Goal: Task Accomplishment & Management: Complete application form

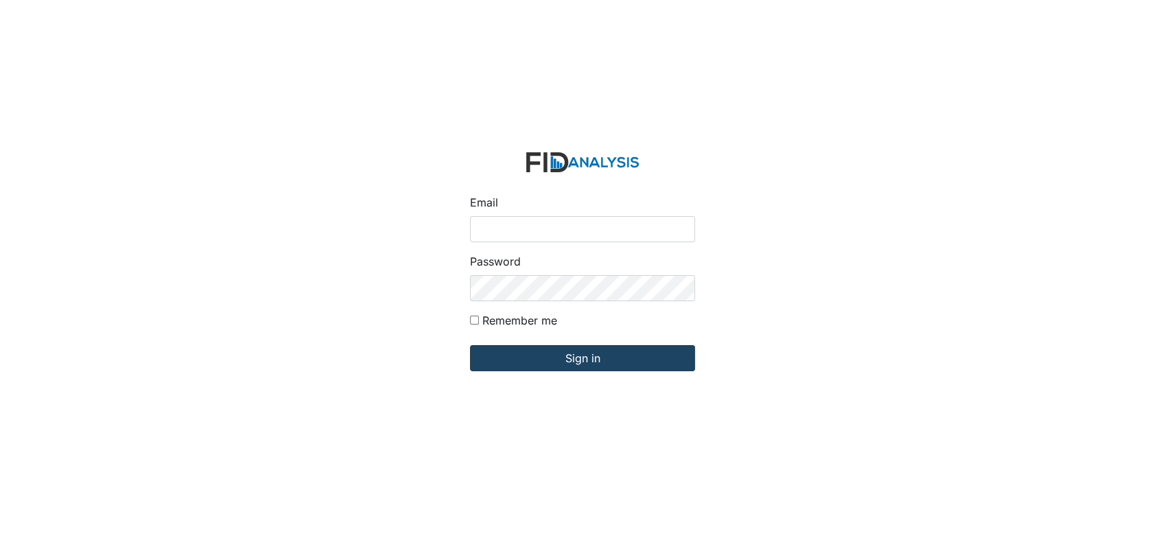
type input "[EMAIL_ADDRESS][DOMAIN_NAME]"
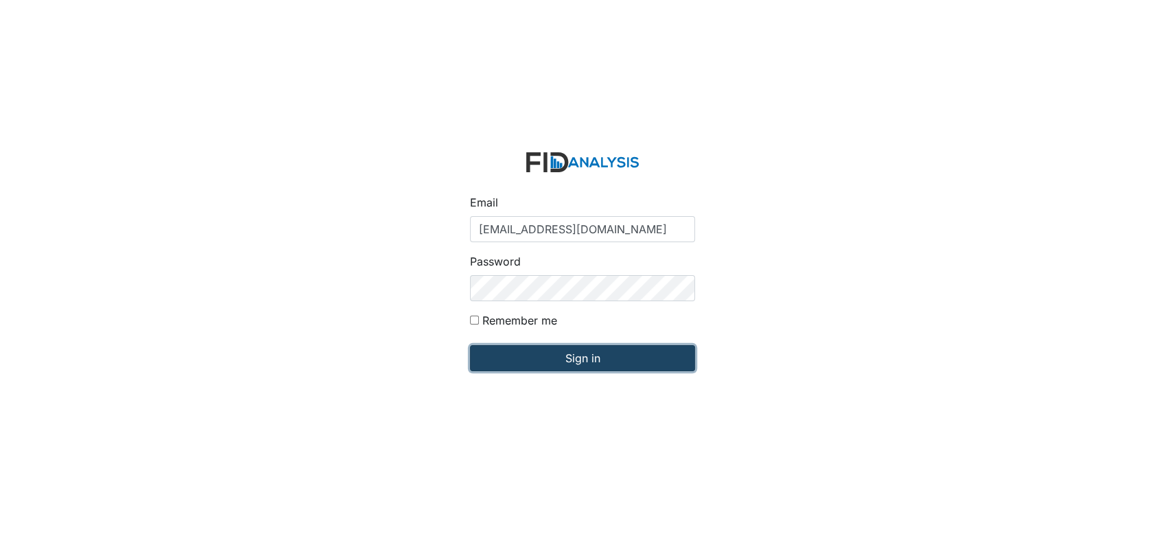
click at [596, 357] on input "Sign in" at bounding box center [582, 358] width 225 height 26
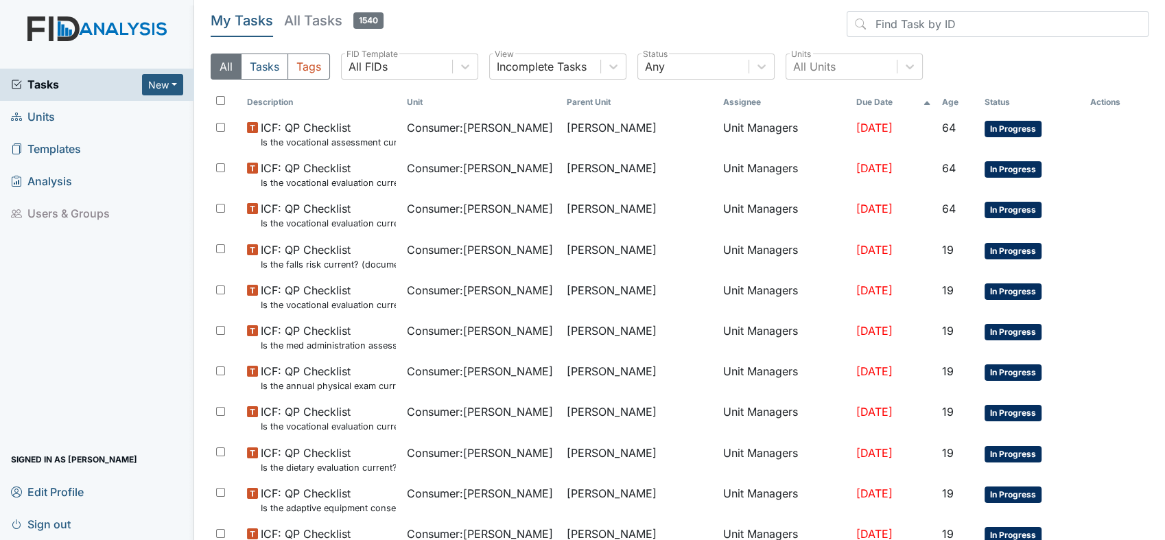
click at [41, 121] on span "Units" at bounding box center [33, 116] width 44 height 21
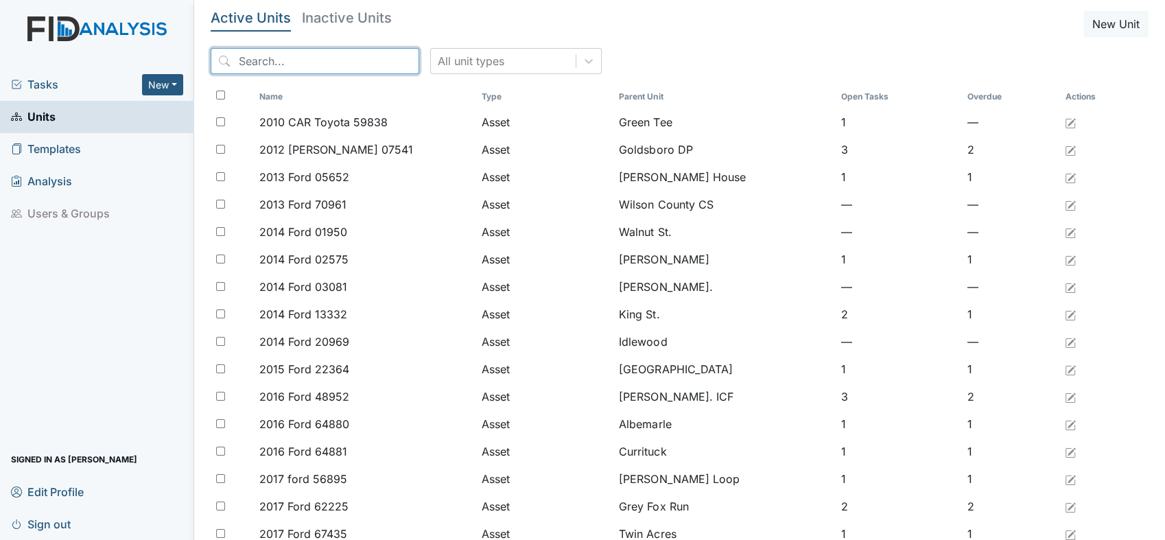
click at [355, 62] on input "search" at bounding box center [315, 61] width 209 height 26
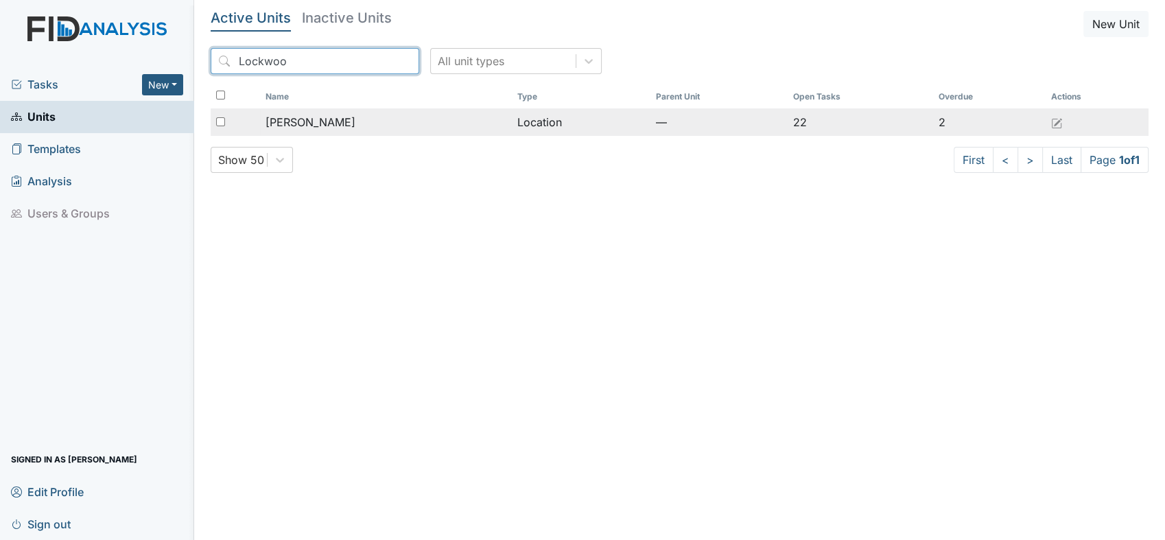
type input "Lockwoo"
click at [320, 126] on span "[PERSON_NAME]" at bounding box center [311, 122] width 90 height 16
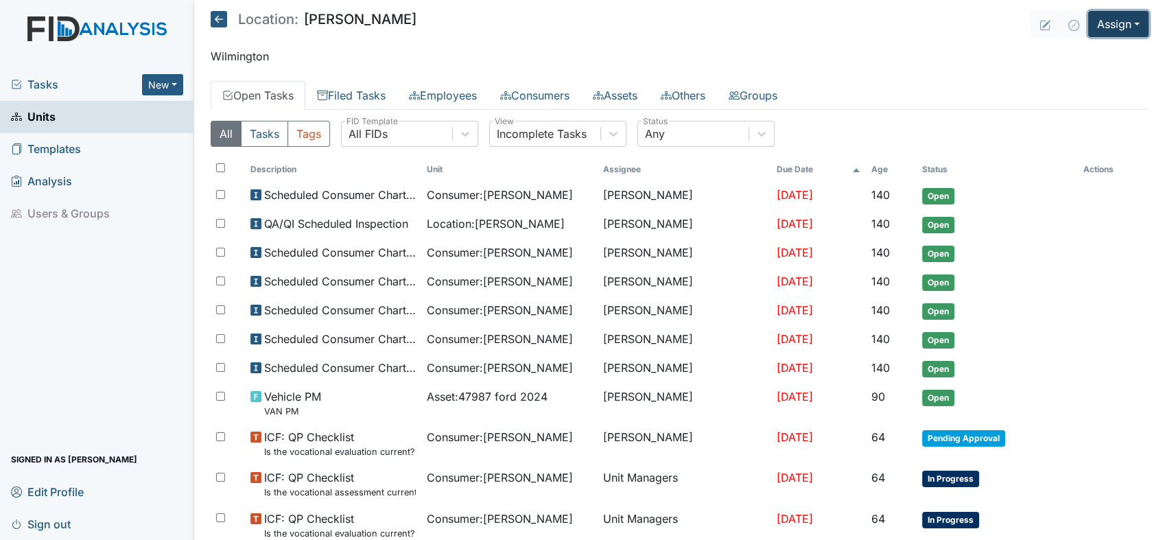
click at [1129, 19] on button "Assign" at bounding box center [1118, 24] width 60 height 26
click at [1070, 53] on link "Assign Form" at bounding box center [1086, 56] width 124 height 22
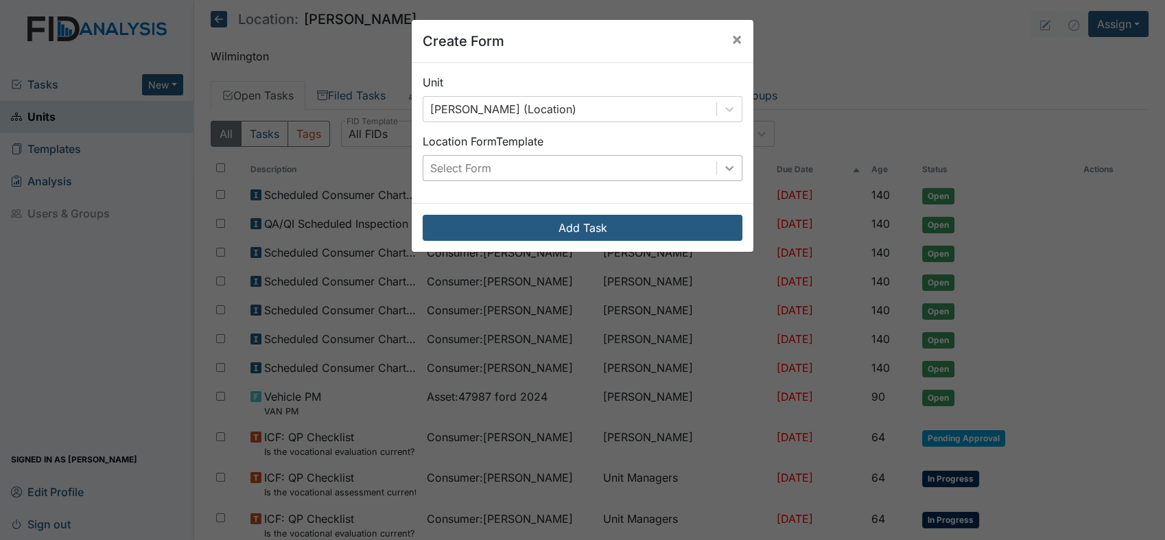
click at [727, 165] on icon at bounding box center [730, 168] width 14 height 14
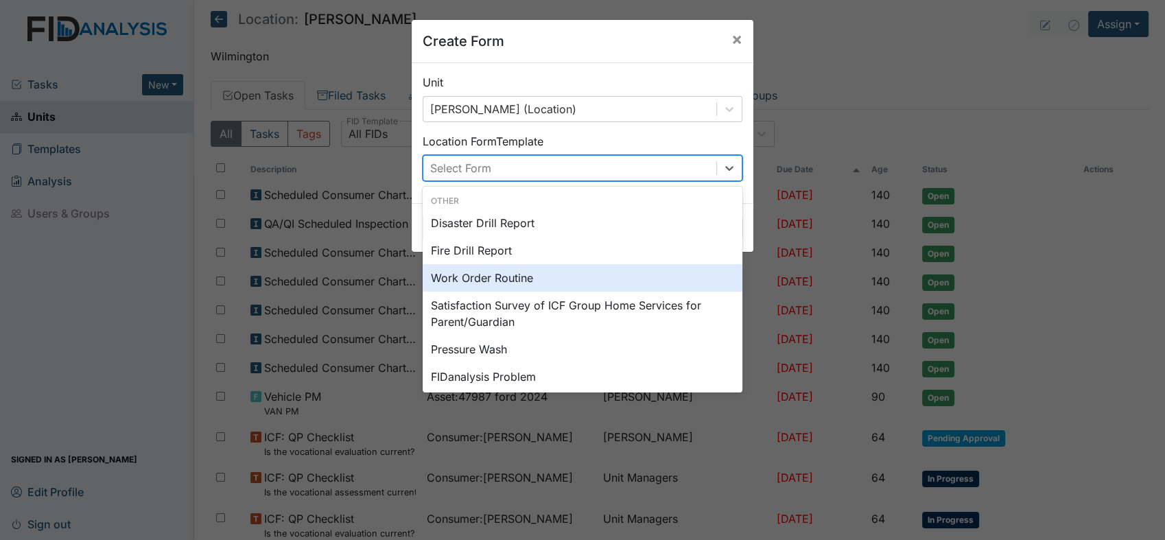
click at [480, 281] on div "Work Order Routine" at bounding box center [583, 277] width 320 height 27
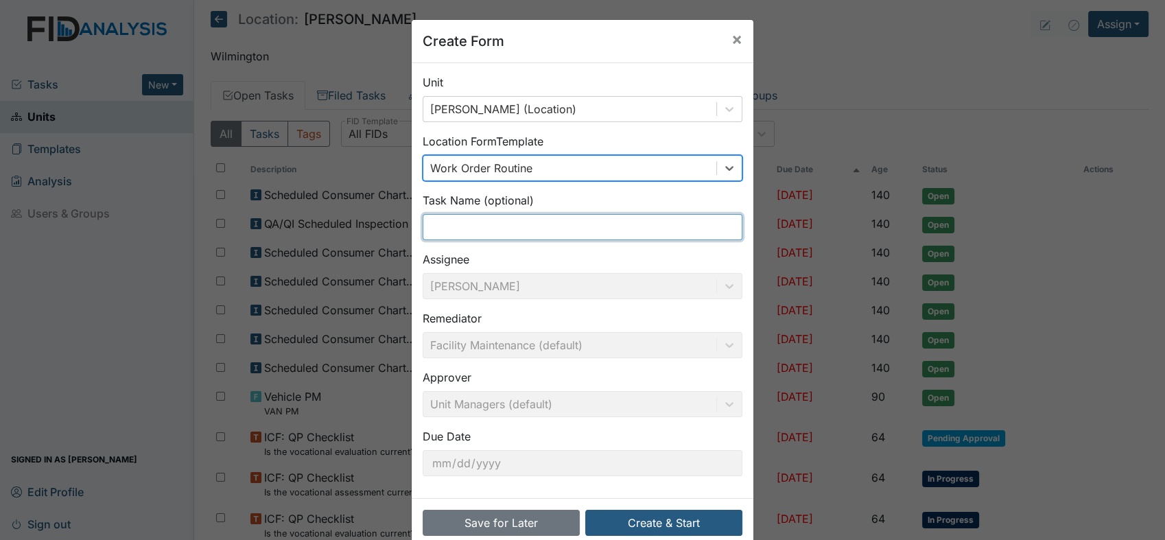
click at [550, 222] on input "text" at bounding box center [583, 227] width 320 height 26
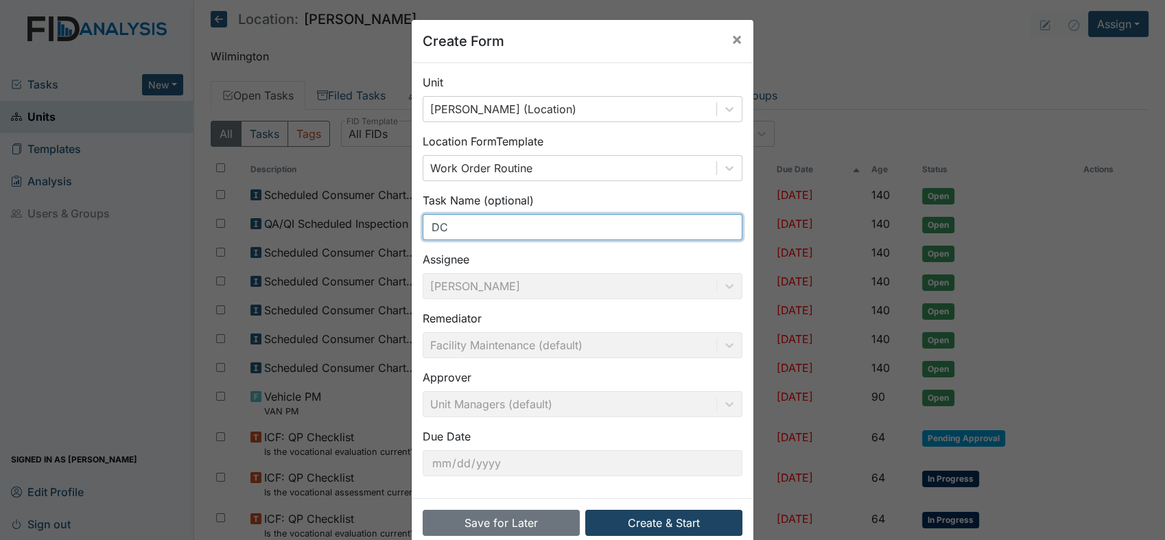
type input "DC"
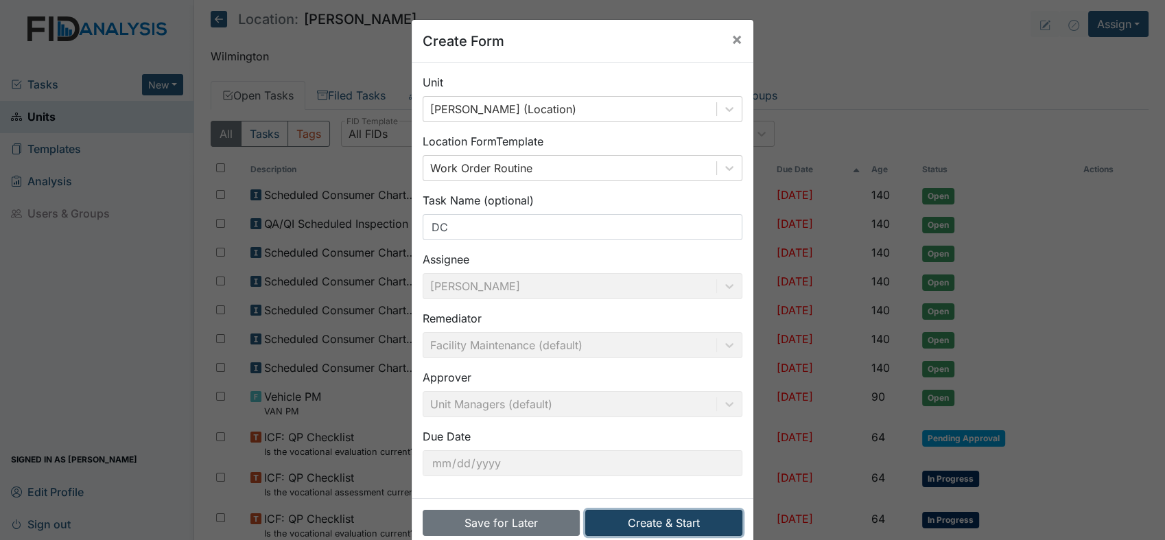
click at [662, 519] on button "Create & Start" at bounding box center [663, 523] width 157 height 26
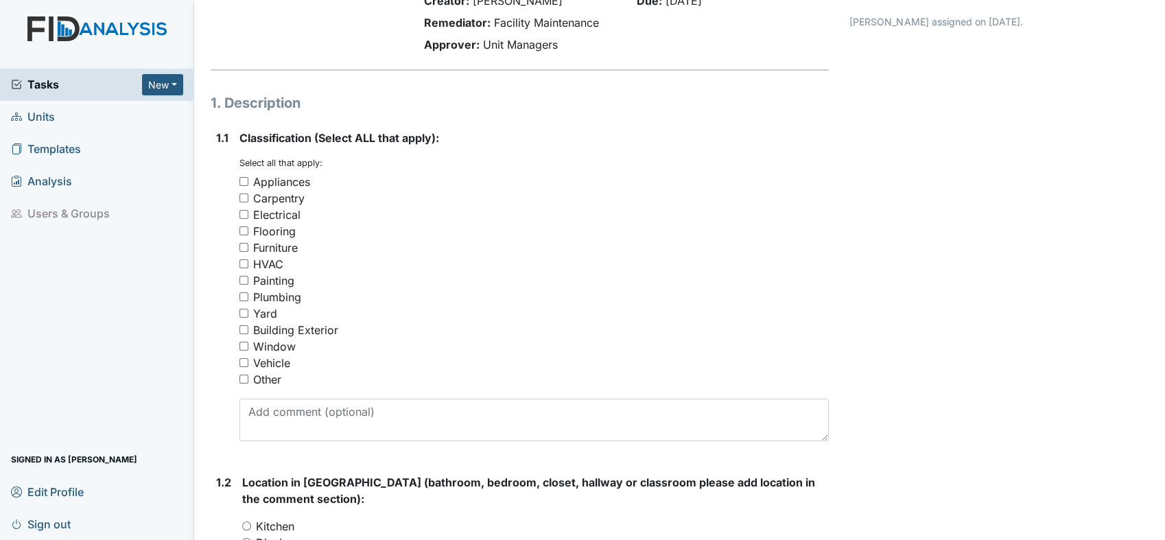
scroll to position [228, 0]
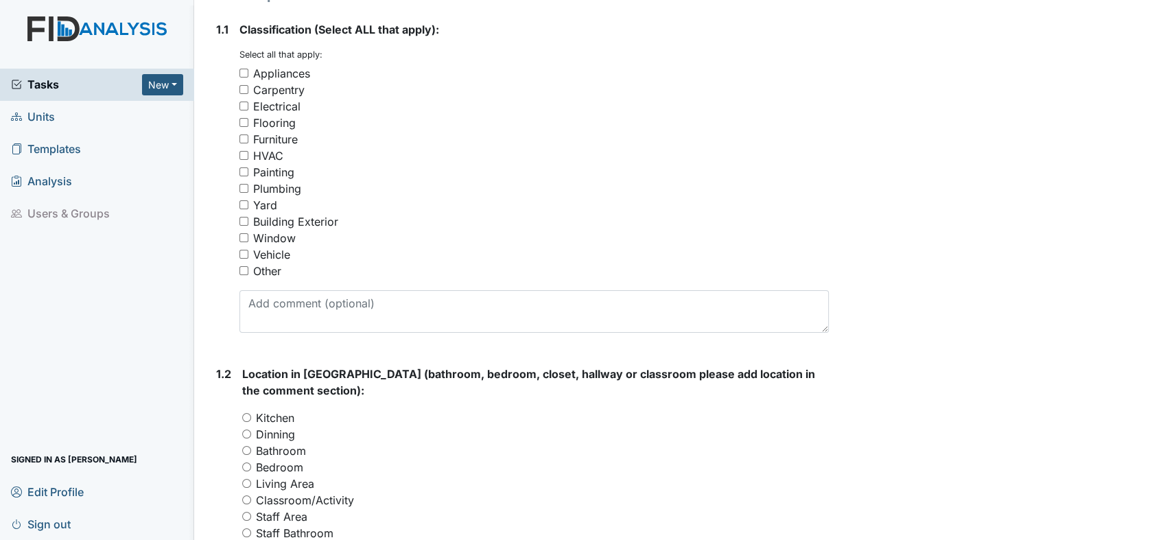
click at [245, 267] on input "Other" at bounding box center [243, 270] width 9 height 9
checkbox input "true"
click at [244, 102] on input "Electrical" at bounding box center [243, 106] width 9 height 9
checkbox input "true"
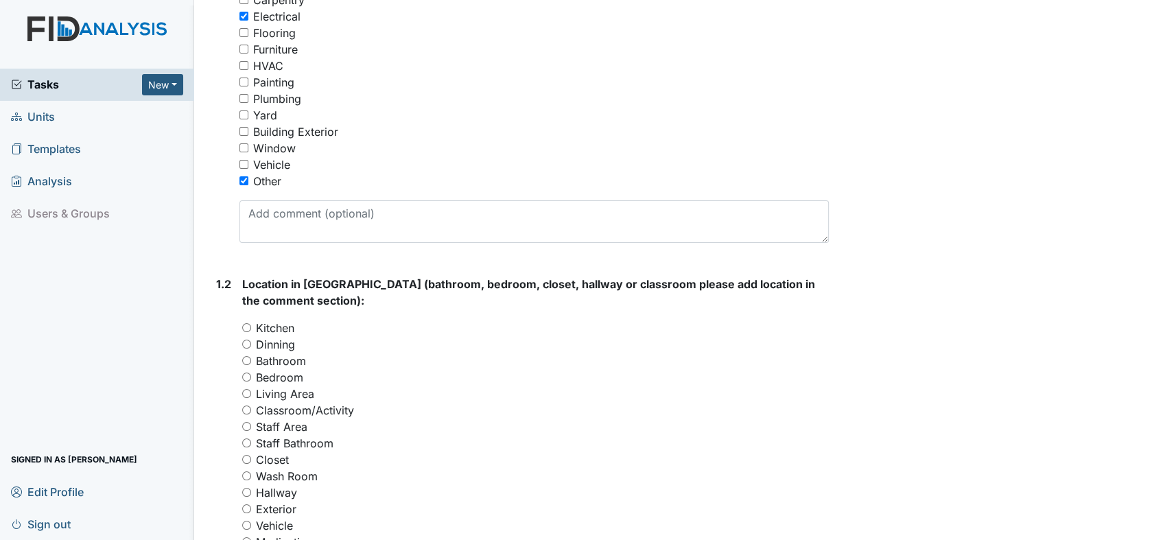
scroll to position [381, 0]
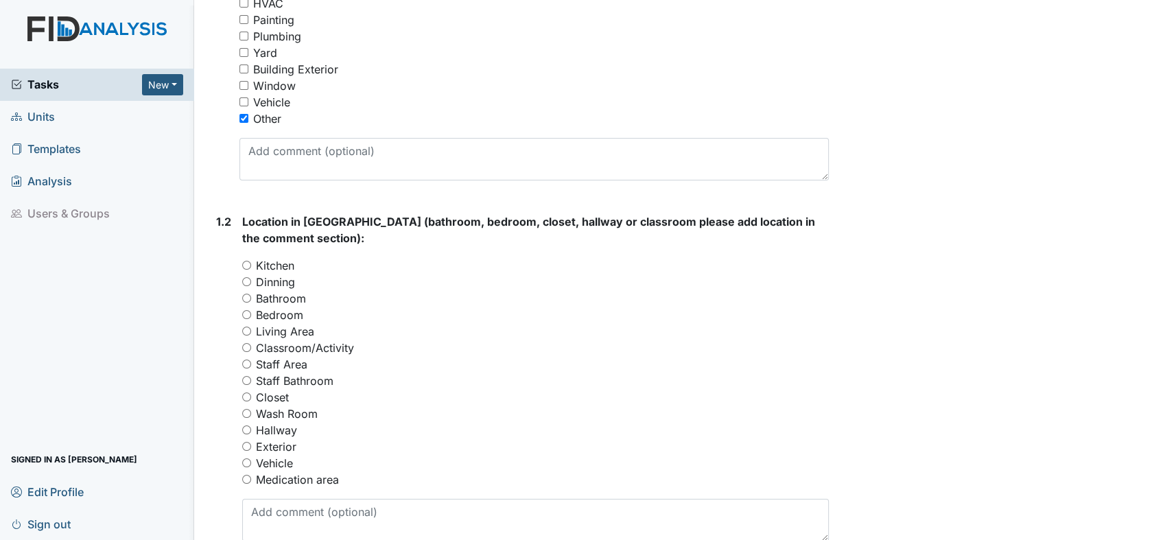
click at [240, 314] on div "1.2 Location in Facility (bathroom, bedroom, closet, hallway or classroom pleas…" at bounding box center [520, 382] width 618 height 339
drag, startPoint x: 244, startPoint y: 312, endPoint x: 333, endPoint y: 260, distance: 102.4
click at [246, 310] on input "Bedroom" at bounding box center [246, 314] width 9 height 9
radio input "true"
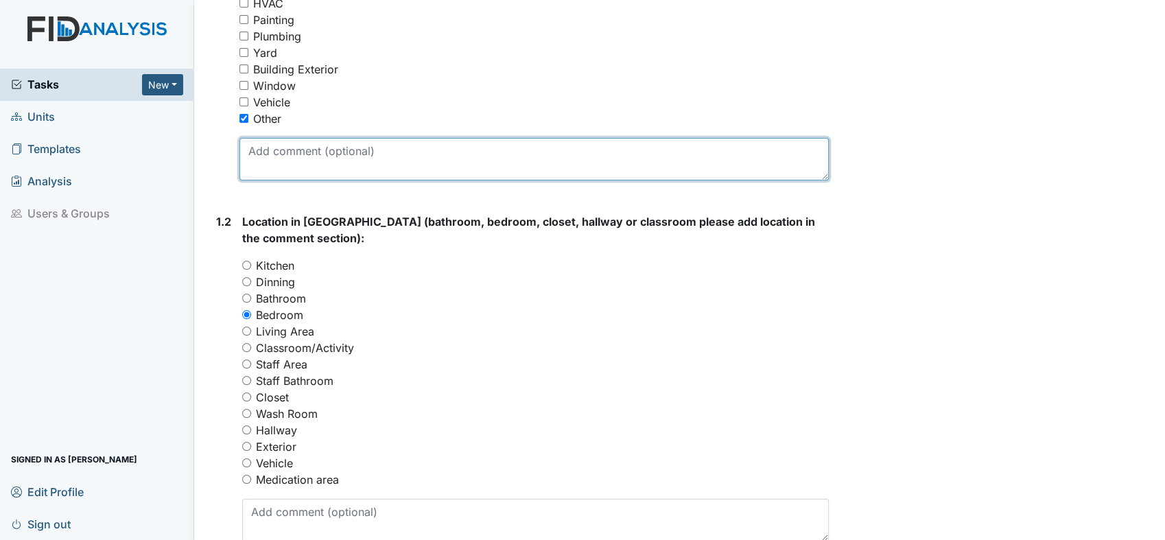
click at [355, 163] on textarea at bounding box center [533, 159] width 589 height 43
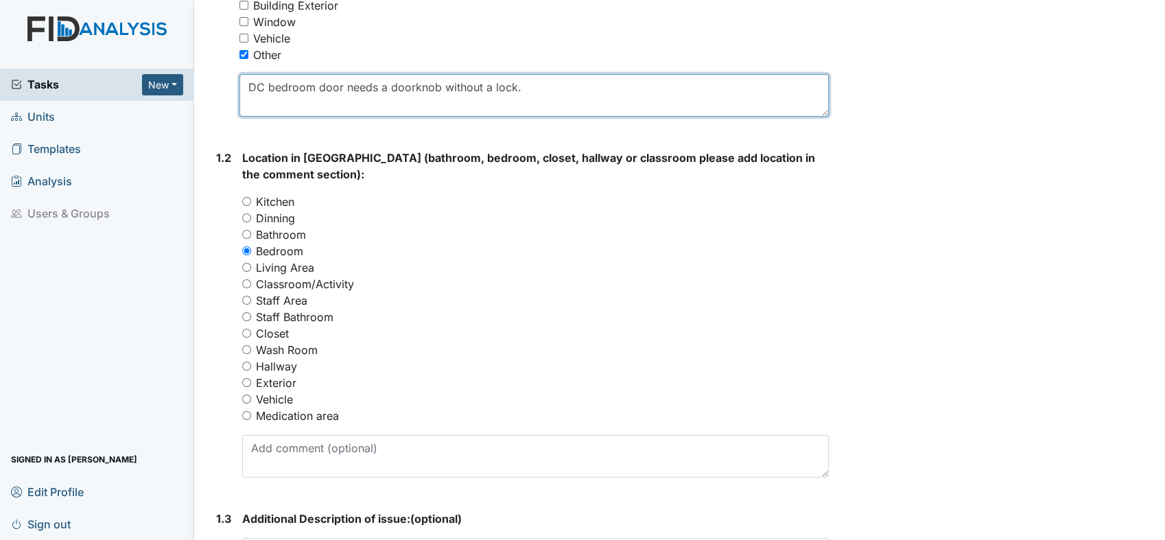
scroll to position [533, 0]
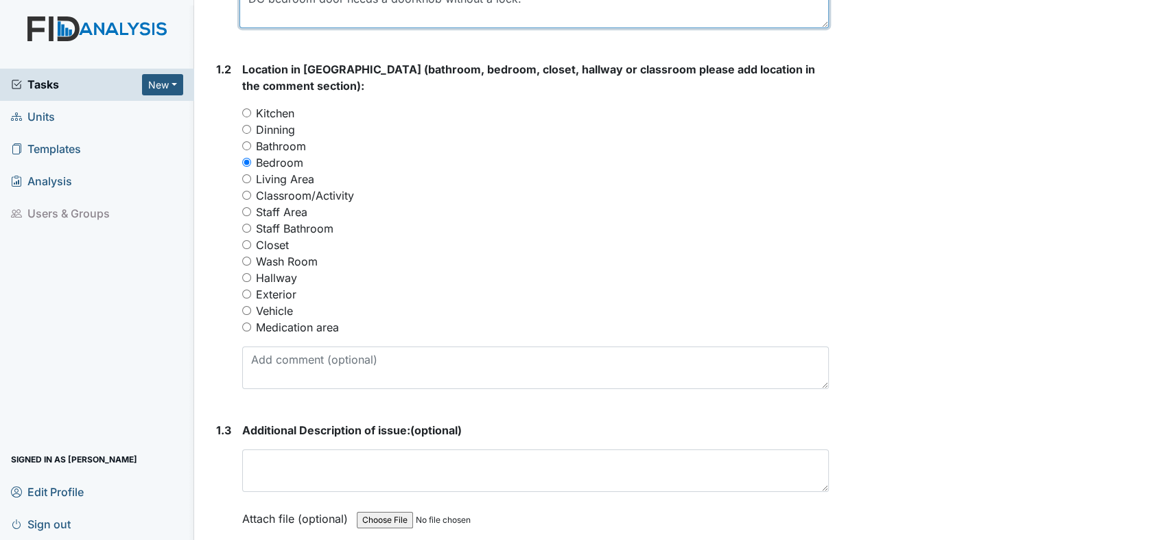
type textarea "DC bedroom door needs a doorknob without a lock."
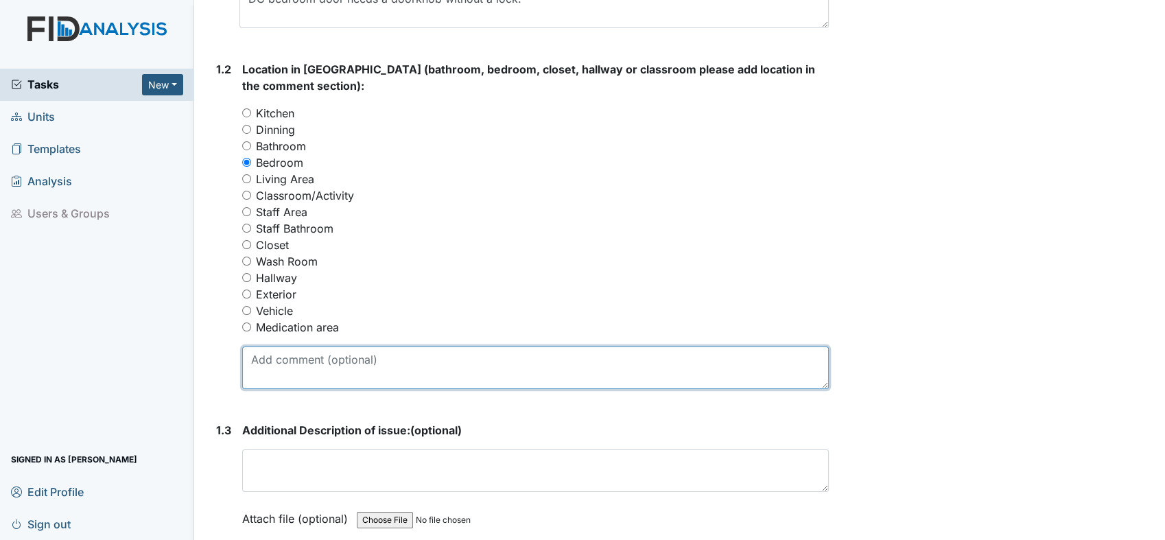
click at [319, 362] on textarea at bounding box center [535, 368] width 587 height 43
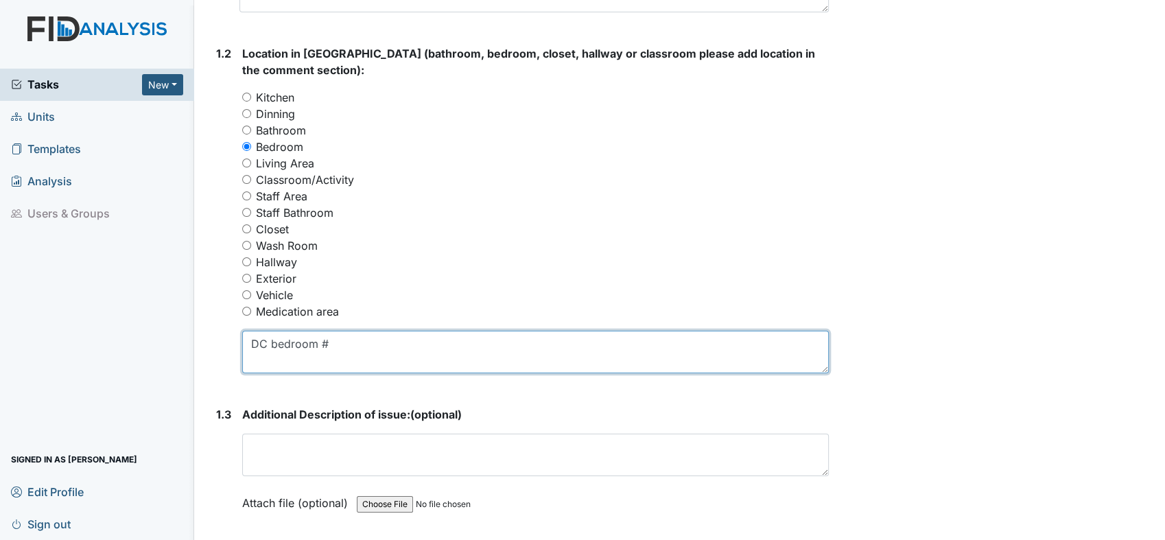
scroll to position [626, 0]
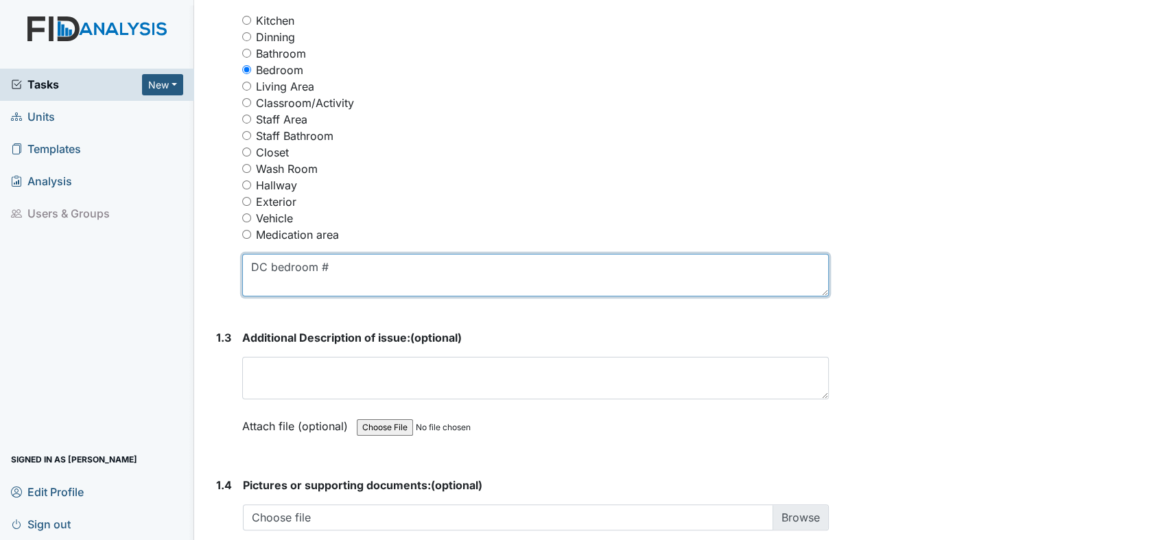
click at [349, 260] on textarea "DC bedroom #" at bounding box center [535, 275] width 587 height 43
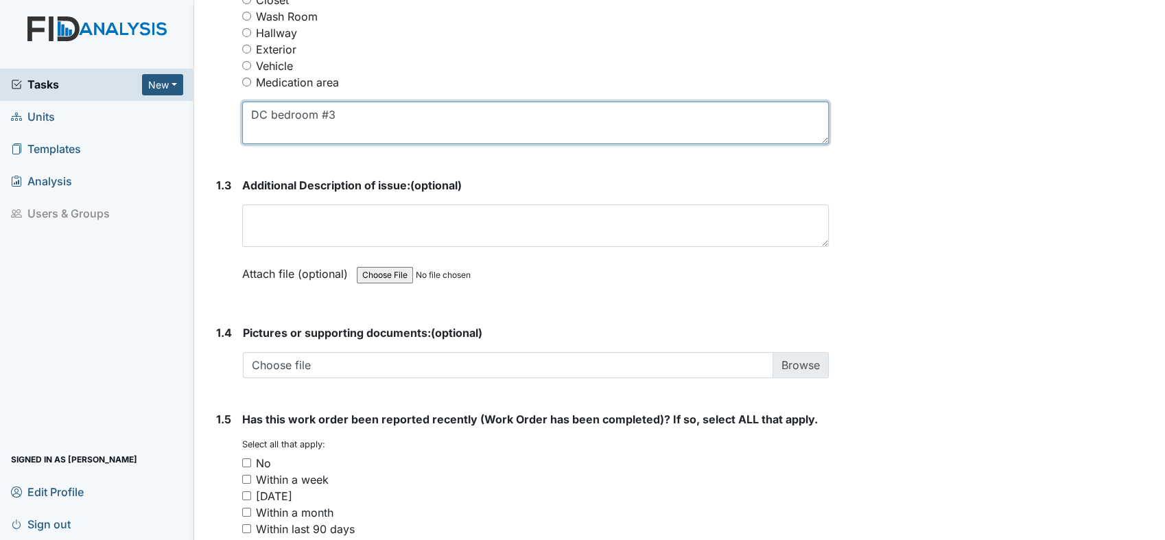
scroll to position [930, 0]
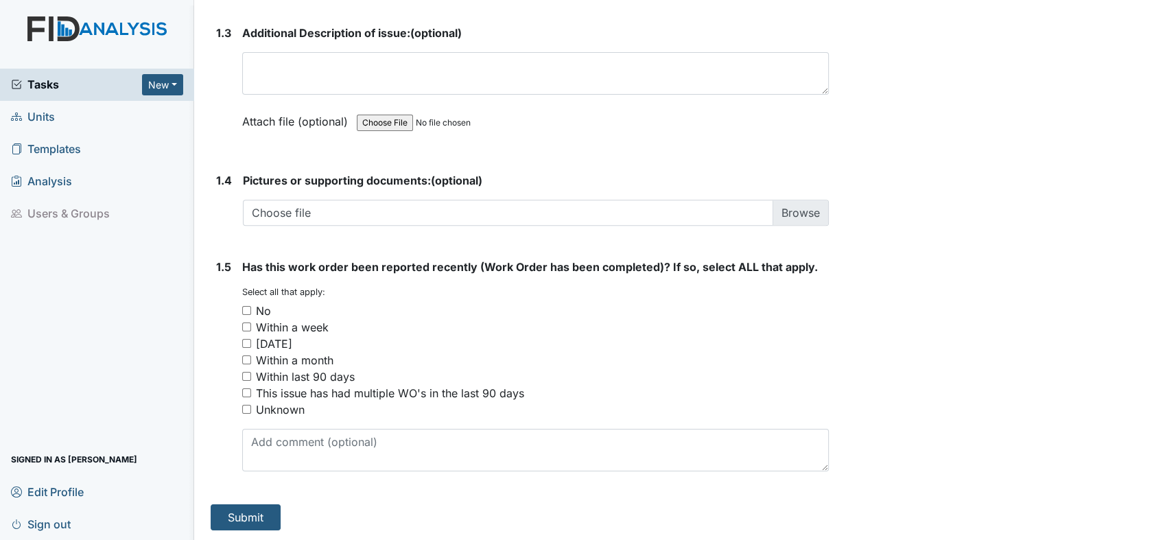
type textarea "DC bedroom #3"
click at [248, 307] on input "No" at bounding box center [246, 310] width 9 height 9
checkbox input "true"
click at [246, 513] on button "Submit" at bounding box center [246, 517] width 70 height 26
